Goal: Transaction & Acquisition: Purchase product/service

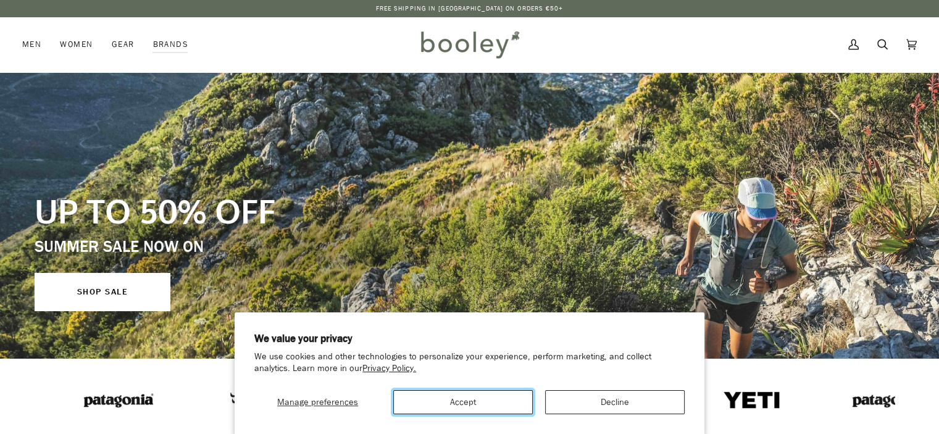
click at [488, 401] on button "Accept" at bounding box center [462, 402] width 139 height 24
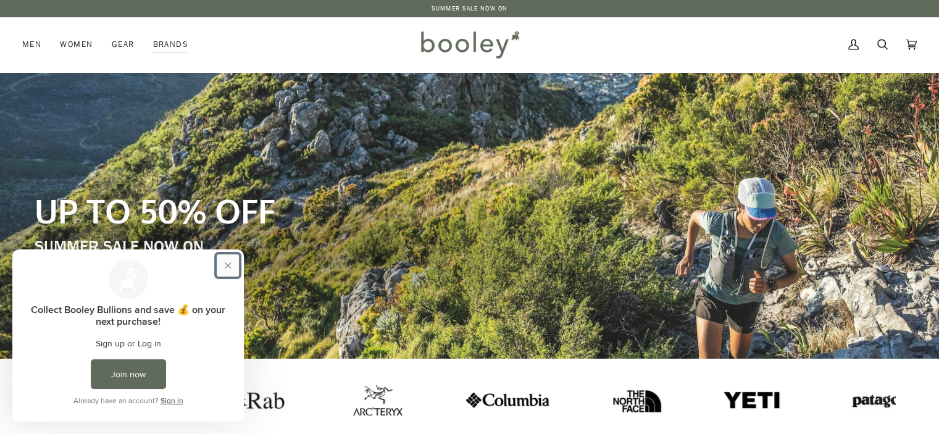
drag, startPoint x: 230, startPoint y: 265, endPoint x: 225, endPoint y: 256, distance: 10.0
click at [230, 265] on button "Close prompt" at bounding box center [228, 265] width 22 height 22
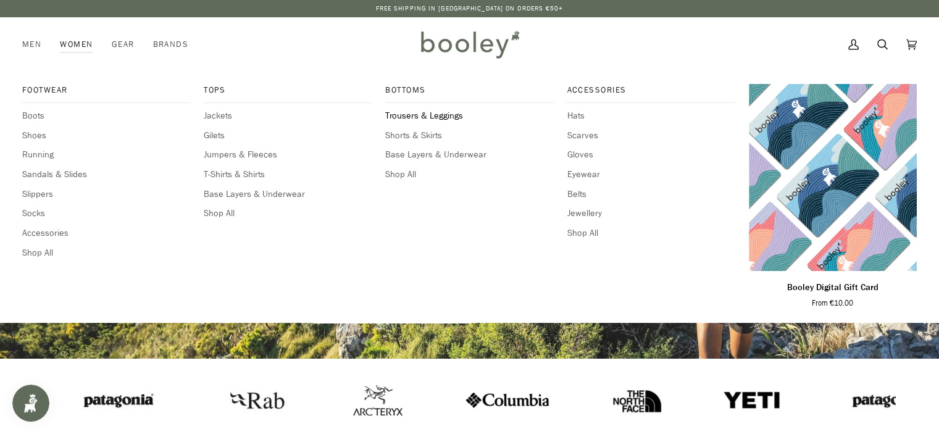
click at [451, 113] on span "Trousers & Leggings" at bounding box center [469, 116] width 168 height 14
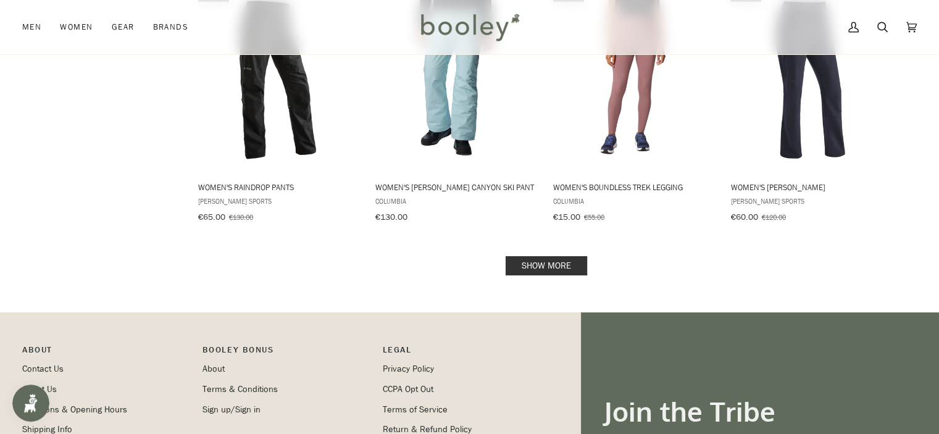
scroll to position [1296, 0]
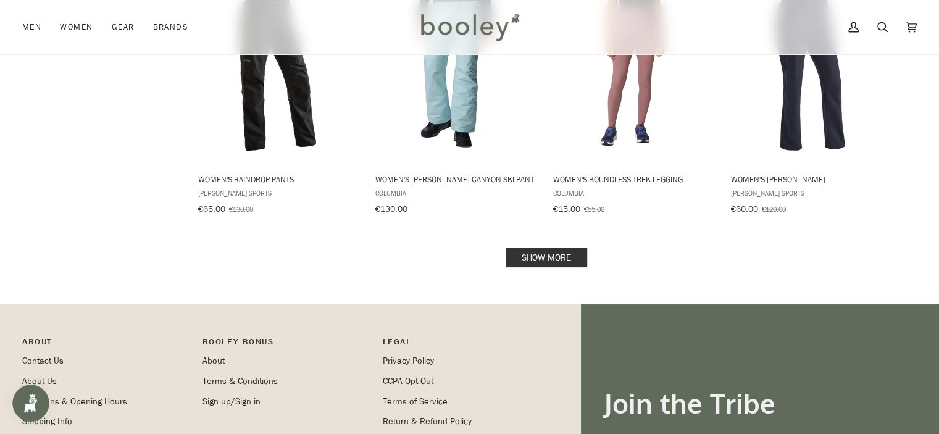
click at [531, 262] on link "Show more" at bounding box center [545, 257] width 81 height 19
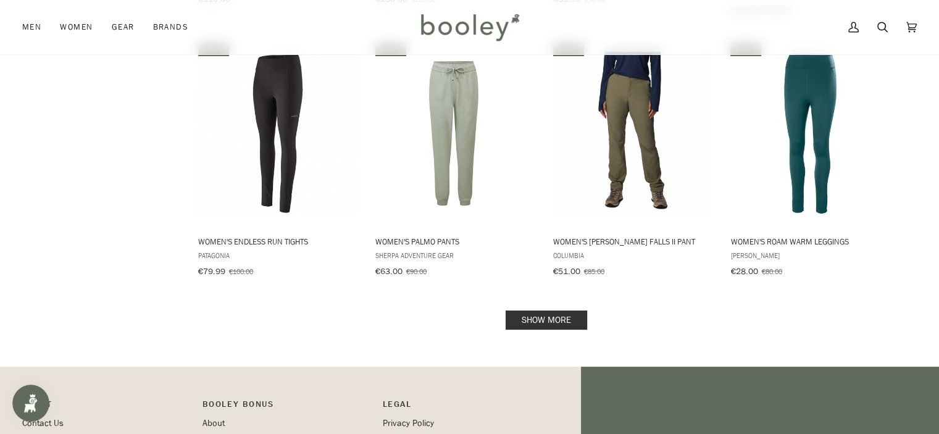
scroll to position [2715, 0]
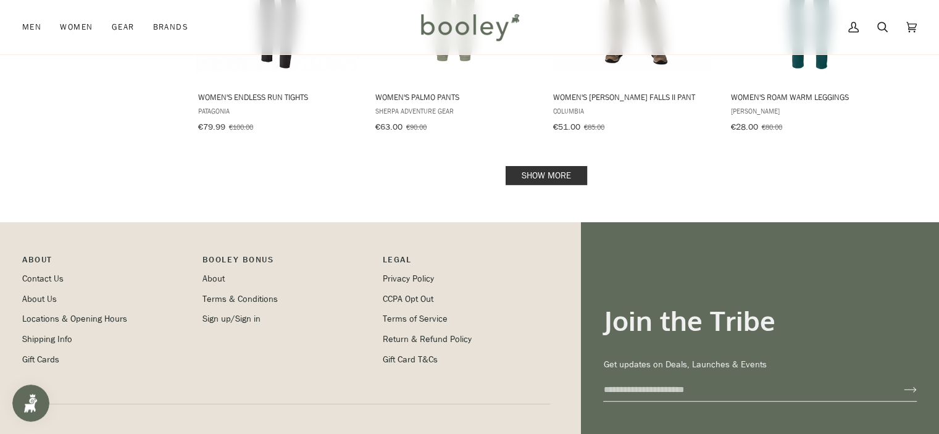
click at [534, 166] on link "Show more" at bounding box center [545, 175] width 81 height 19
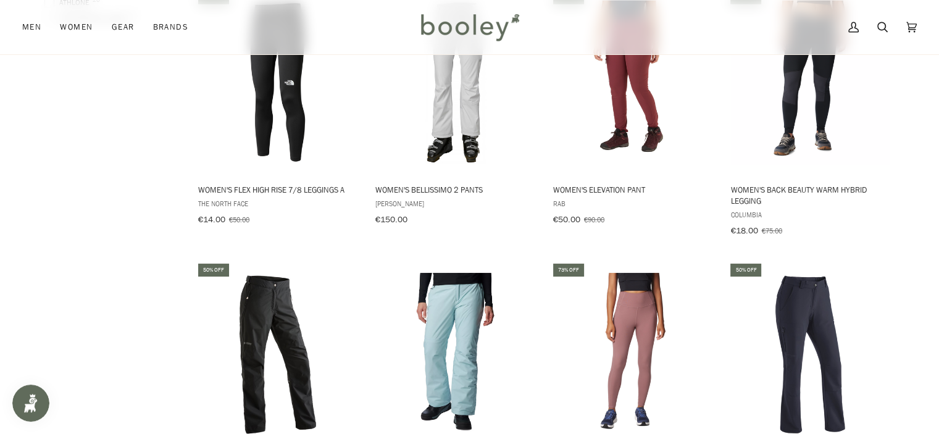
scroll to position [1111, 0]
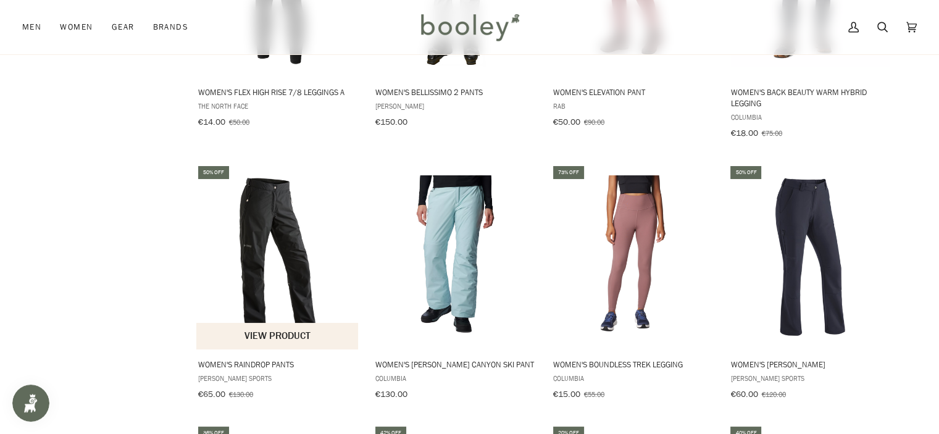
click at [280, 278] on img "Women's Raindrop Pants" at bounding box center [278, 257] width 164 height 164
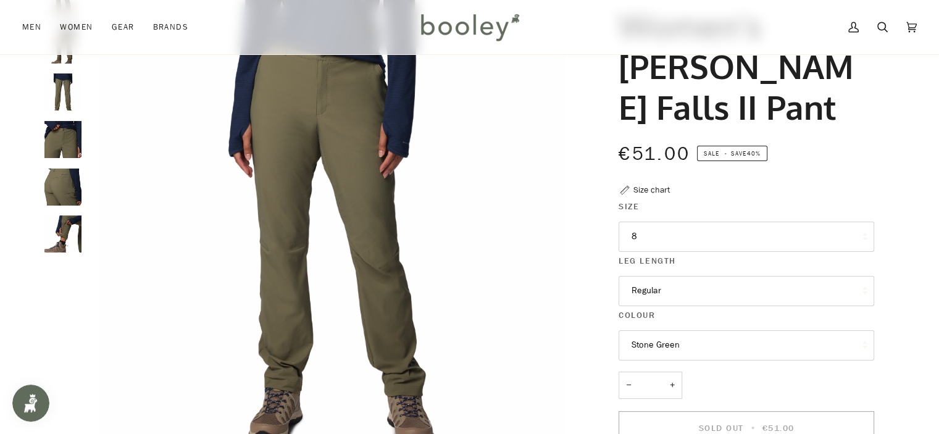
scroll to position [185, 0]
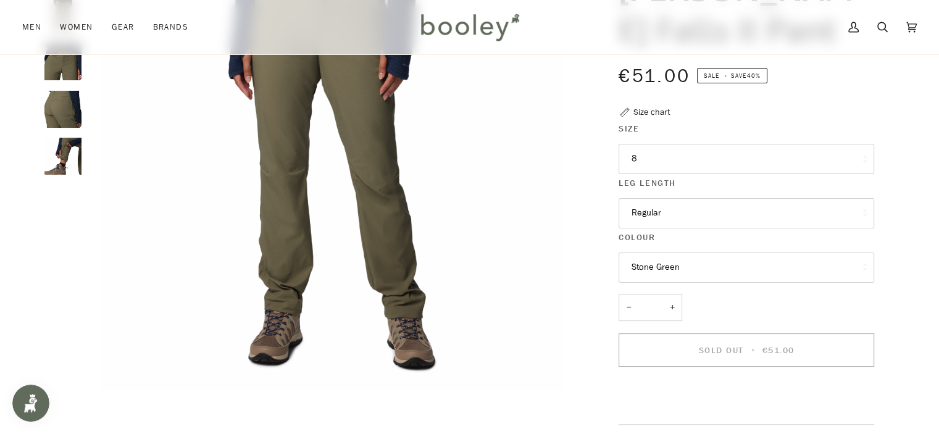
click at [59, 160] on img "Columbia Women's Leslie Falls II Pant Stone Green - Booley Galway" at bounding box center [62, 156] width 37 height 37
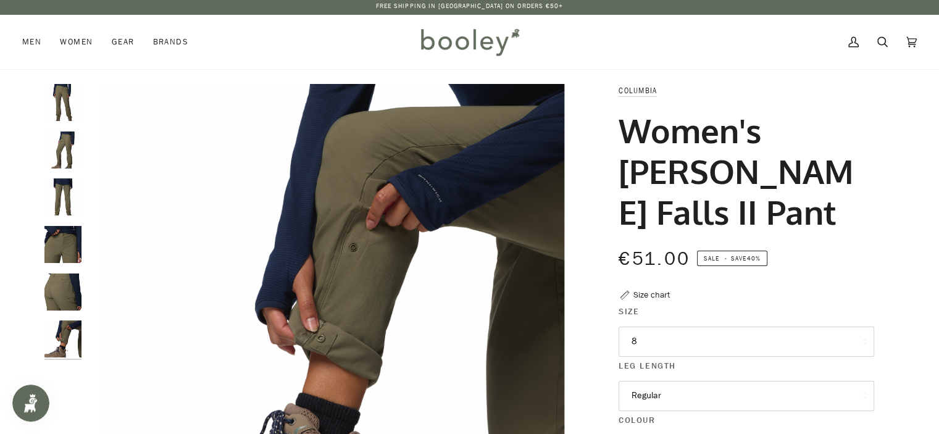
scroll to position [0, 0]
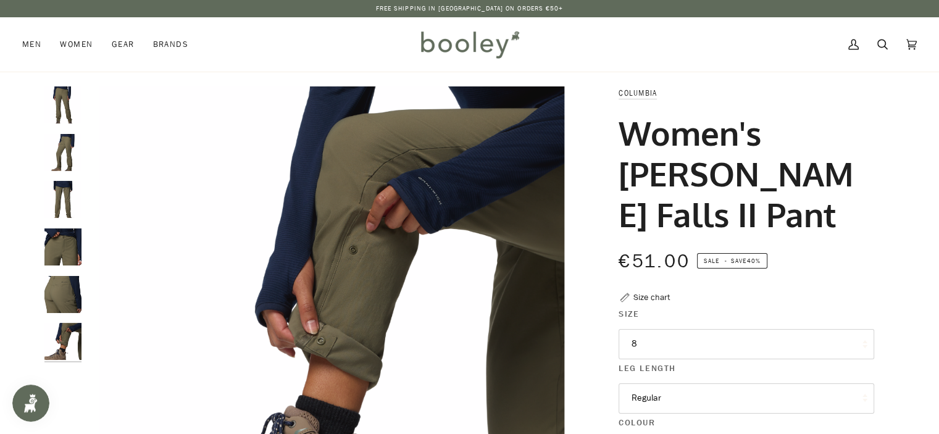
click at [64, 312] on div at bounding box center [65, 228] width 43 height 284
click at [66, 299] on img "Columbia Women's Leslie Falls II Pant Stone Green - Booley Galway" at bounding box center [62, 294] width 37 height 37
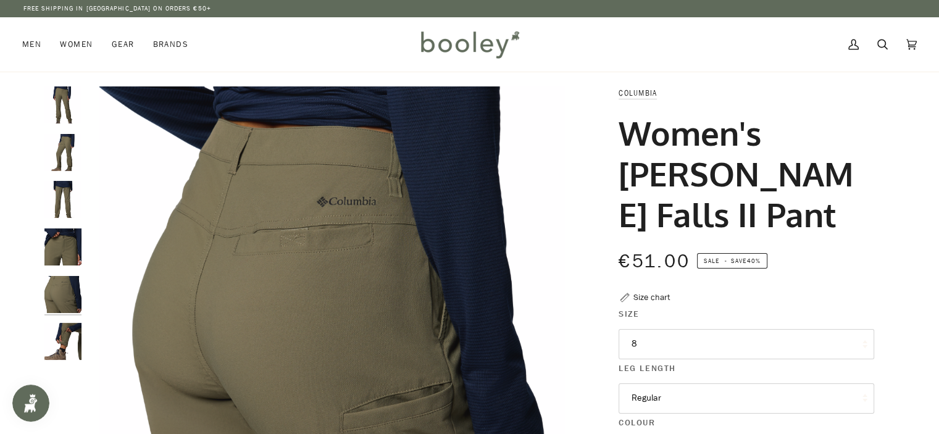
scroll to position [123, 0]
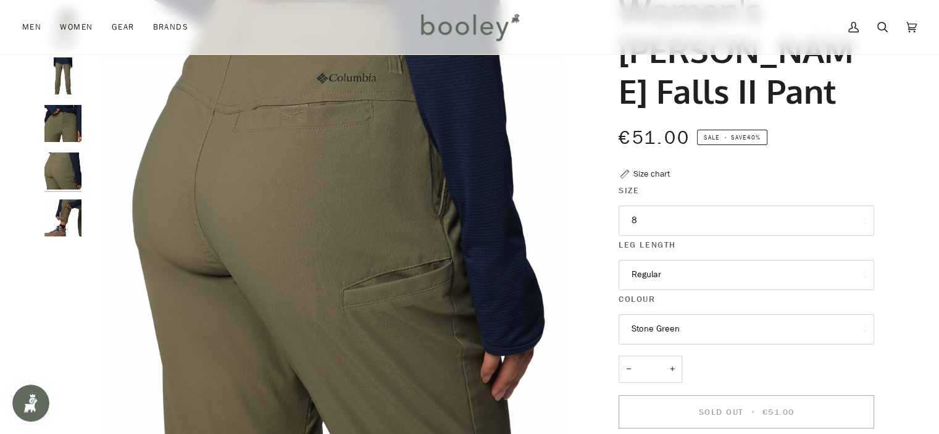
click at [73, 155] on img "Columbia Women's Leslie Falls II Pant Stone Green - Booley Galway" at bounding box center [62, 170] width 37 height 37
click at [73, 122] on img "Columbia Women's Leslie Falls II Pant Stone Green - Booley Galway" at bounding box center [62, 123] width 37 height 37
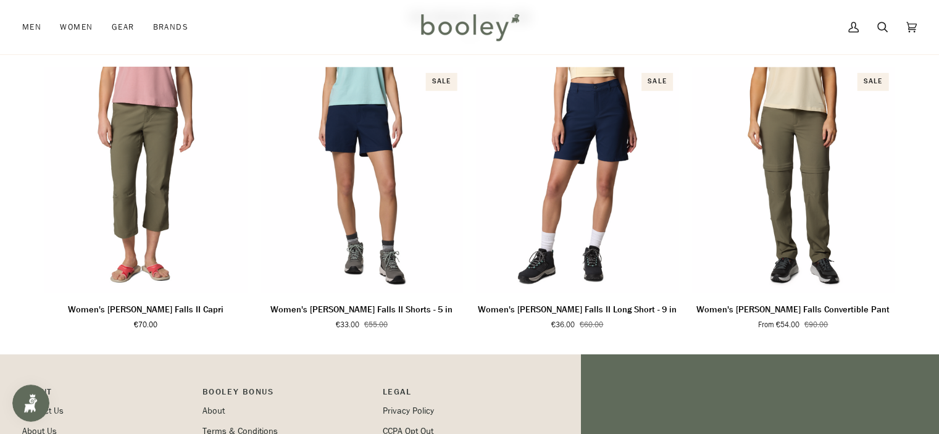
scroll to position [1074, 0]
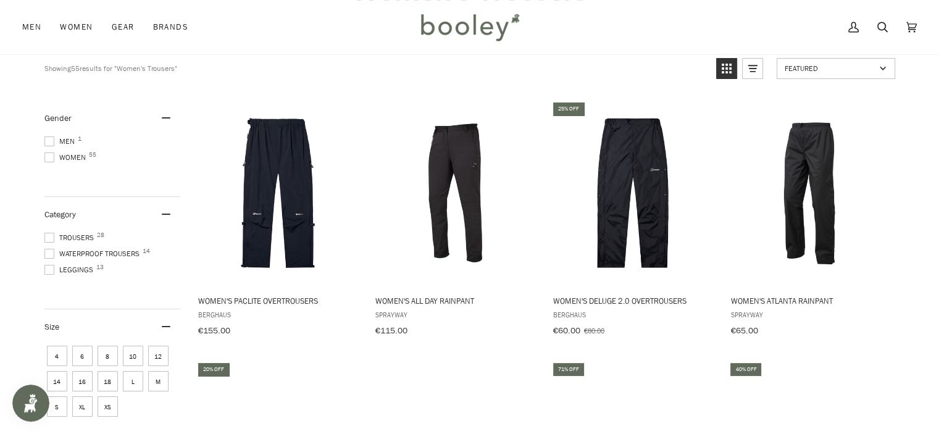
scroll to position [123, 0]
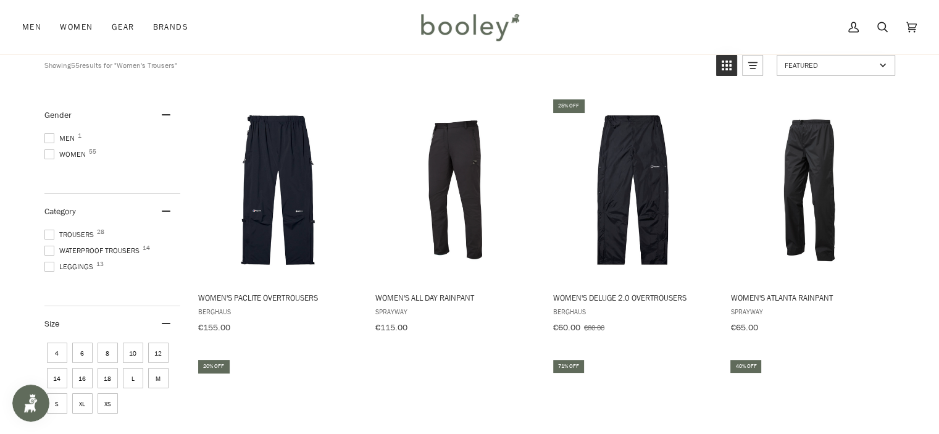
click at [49, 231] on span at bounding box center [49, 235] width 10 height 10
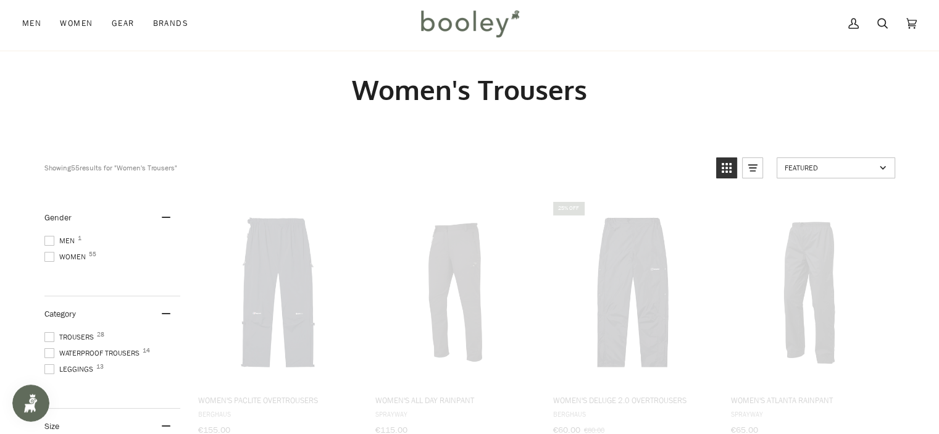
scroll to position [0, 0]
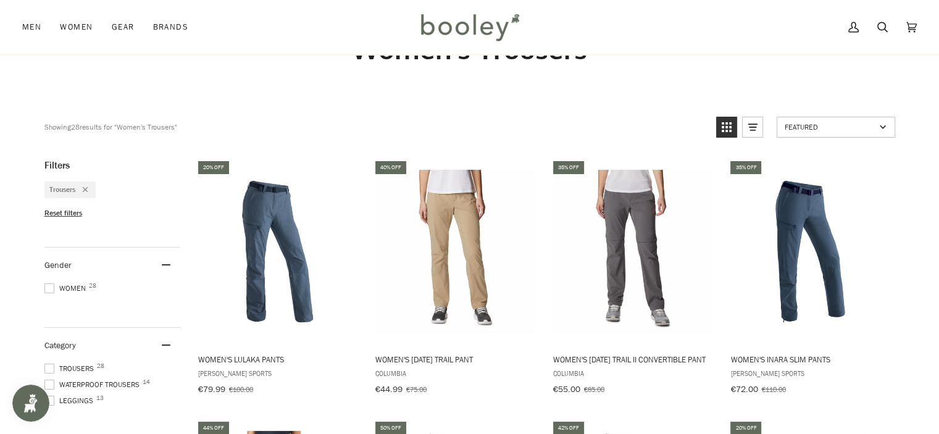
click at [47, 285] on span at bounding box center [49, 288] width 10 height 10
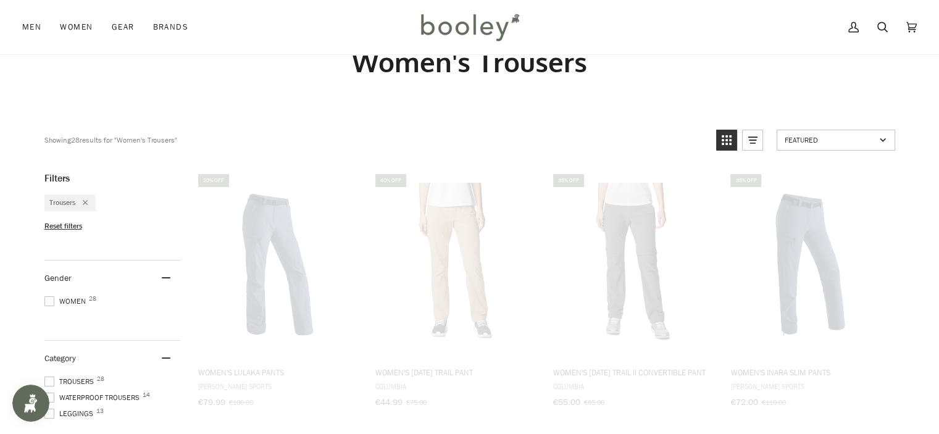
scroll to position [27, 0]
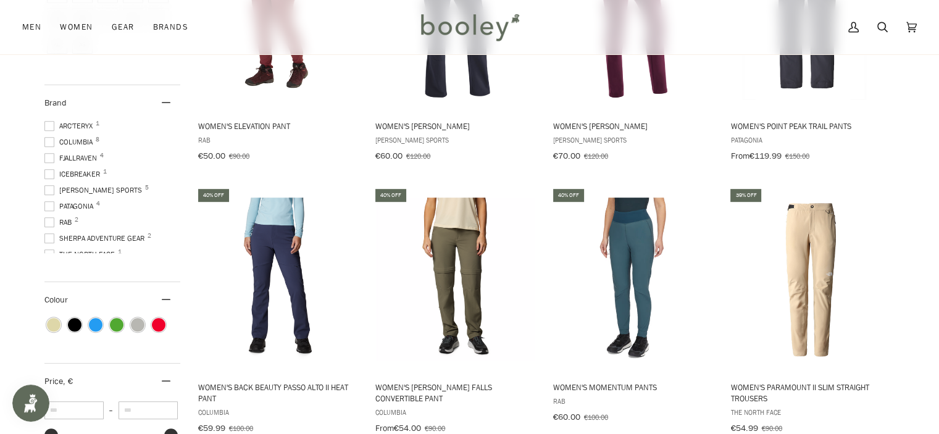
scroll to position [432, 0]
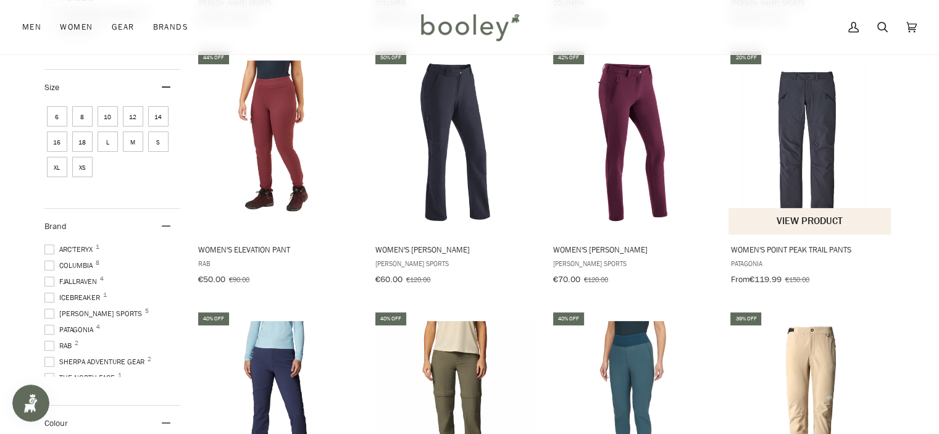
drag, startPoint x: 795, startPoint y: 91, endPoint x: 807, endPoint y: 98, distance: 14.1
click at [807, 98] on img "Women's Point Peak Trail Pants" at bounding box center [810, 142] width 164 height 164
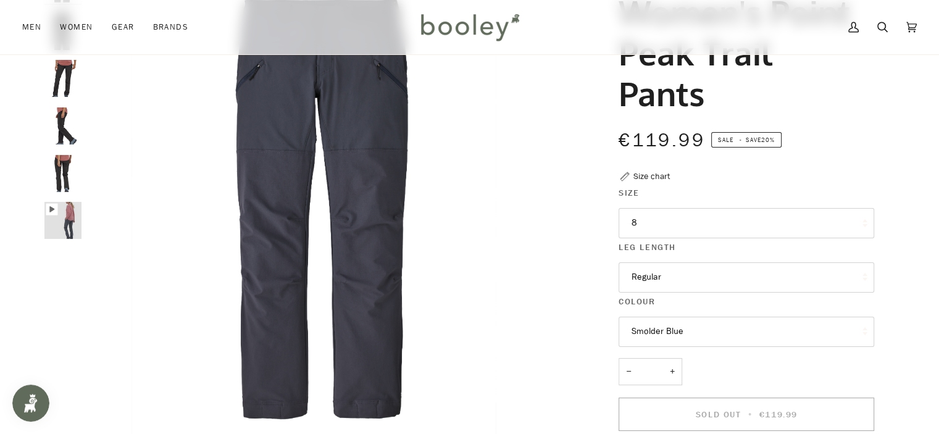
scroll to position [123, 0]
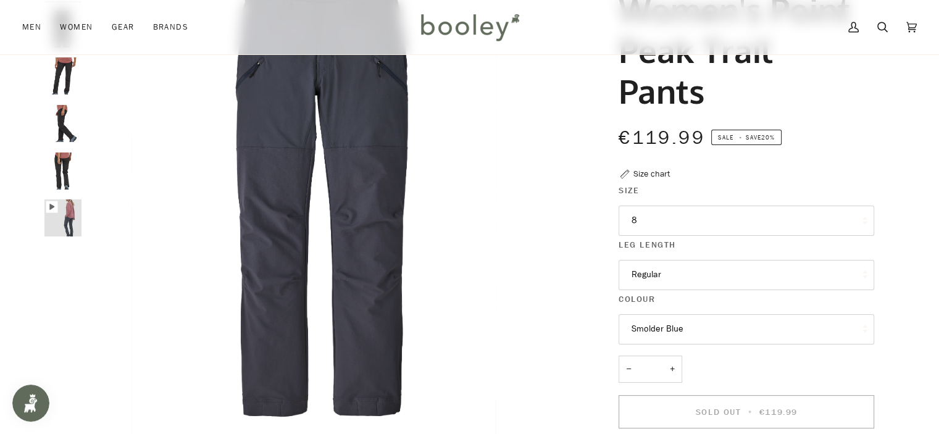
click at [64, 222] on img "Patagonia Women's Point Peak Trail Pants Smolder Blue - Booley Galway" at bounding box center [62, 217] width 37 height 37
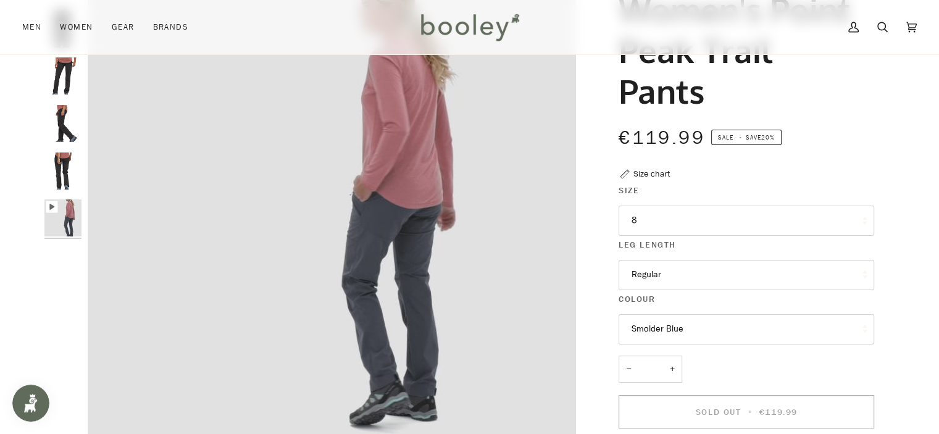
click at [53, 169] on img "Patagonia Women's Point Peak Trail Pants Black - Booley Galway" at bounding box center [62, 170] width 37 height 37
type input "*****"
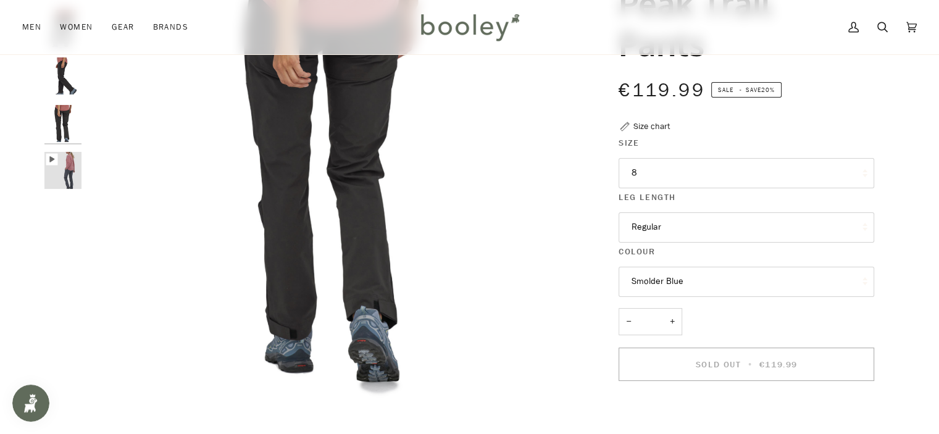
scroll to position [247, 0]
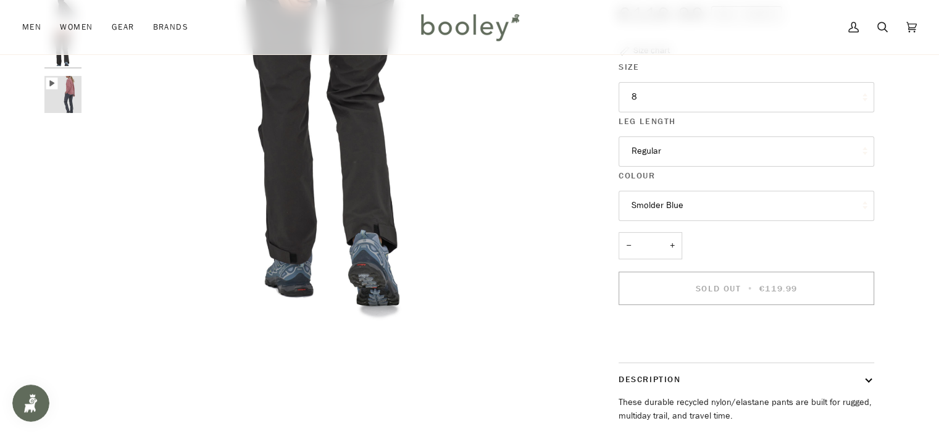
click at [657, 108] on button "8" at bounding box center [745, 97] width 255 height 30
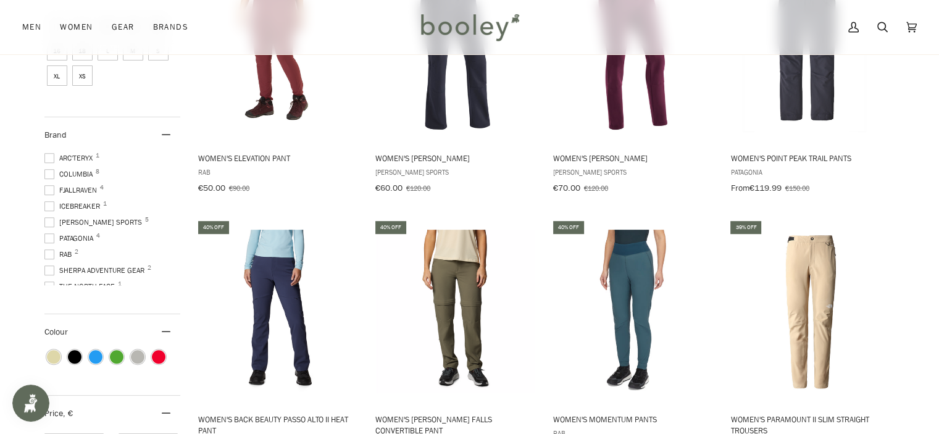
scroll to position [679, 0]
